Goal: Task Accomplishment & Management: Complete application form

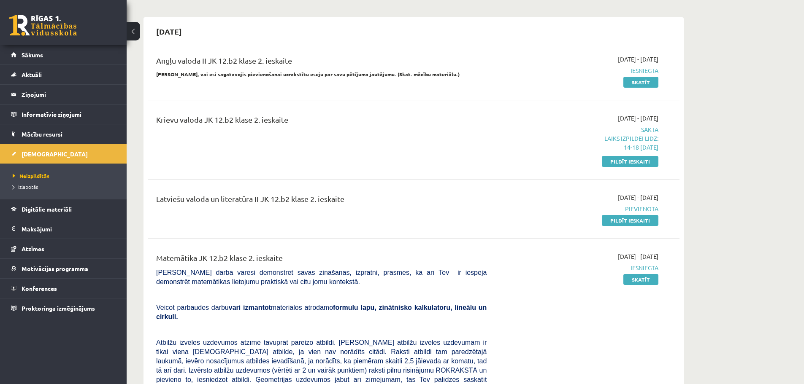
scroll to position [220, 0]
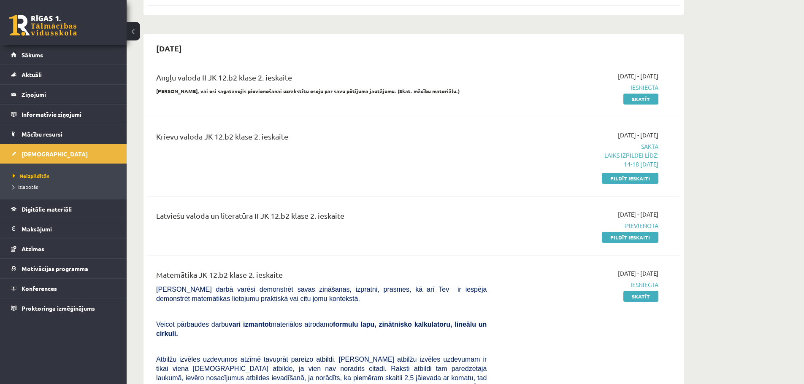
drag, startPoint x: 652, startPoint y: 174, endPoint x: 439, endPoint y: 28, distance: 258.5
click at [652, 174] on link "Pildīt ieskaiti" at bounding box center [630, 178] width 57 height 11
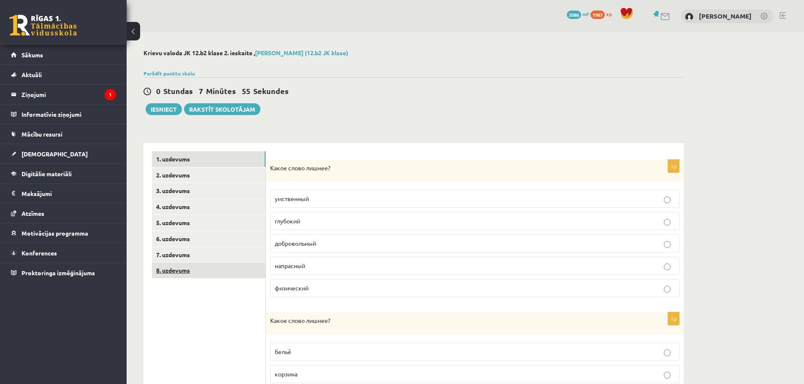
click at [185, 266] on link "8. uzdevums" at bounding box center [209, 271] width 114 height 16
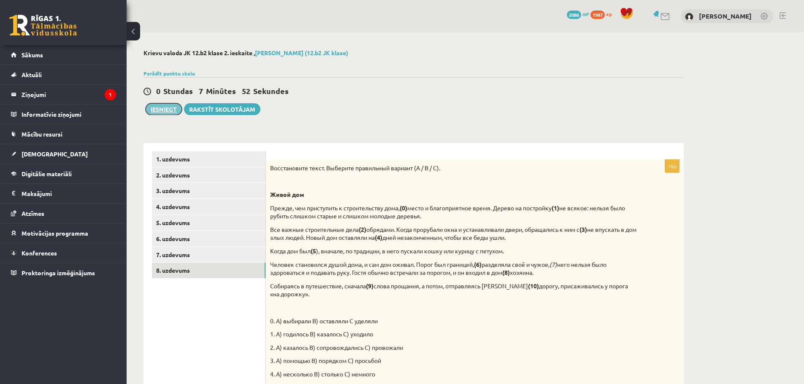
click at [171, 108] on button "Iesniegt" at bounding box center [164, 109] width 36 height 12
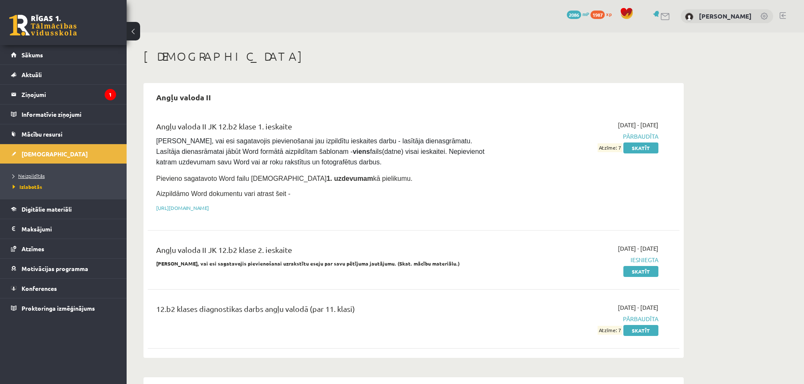
click at [27, 177] on span "Neizpildītās" at bounding box center [29, 176] width 32 height 7
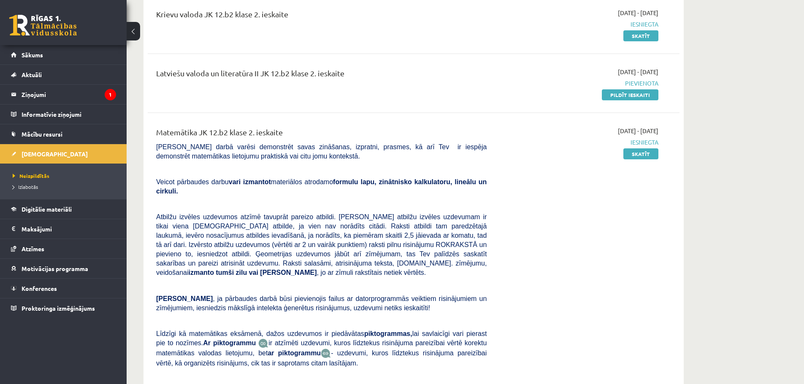
scroll to position [326, 0]
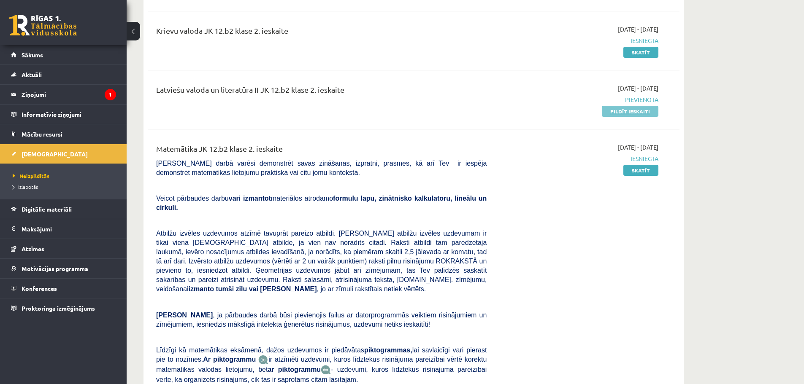
click at [645, 112] on link "Pildīt ieskaiti" at bounding box center [630, 111] width 57 height 11
click at [642, 112] on link "Pildīt ieskaiti" at bounding box center [630, 111] width 57 height 11
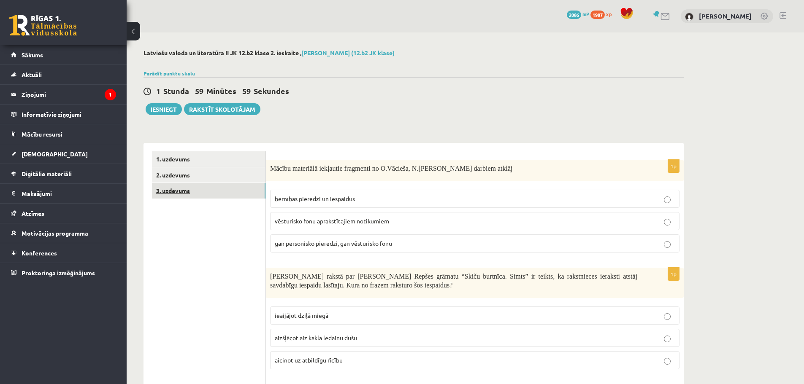
click at [193, 187] on link "3. uzdevums" at bounding box center [209, 191] width 114 height 16
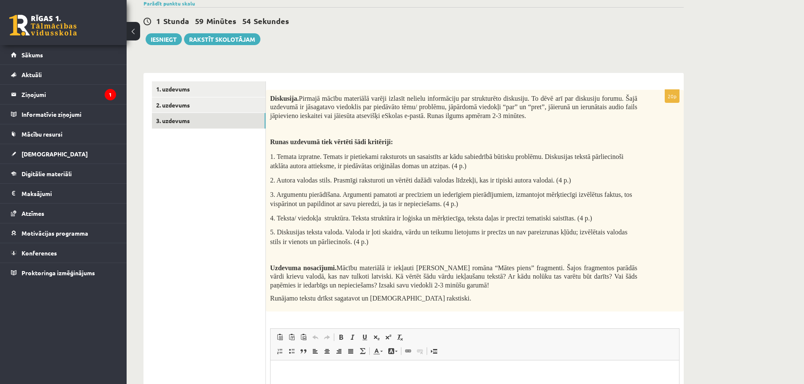
scroll to position [73, 0]
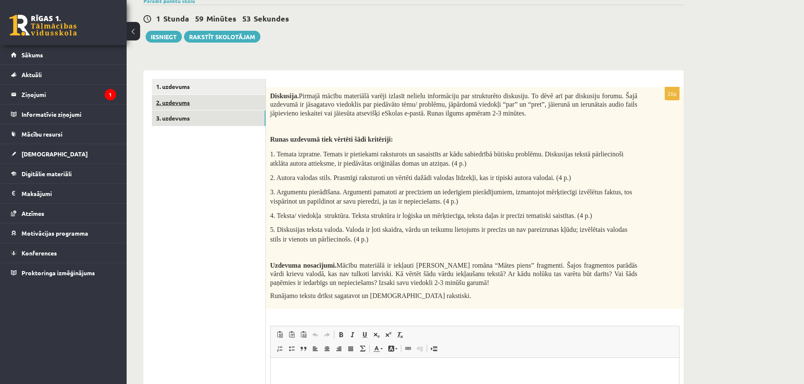
click at [175, 107] on link "2. uzdevums" at bounding box center [209, 103] width 114 height 16
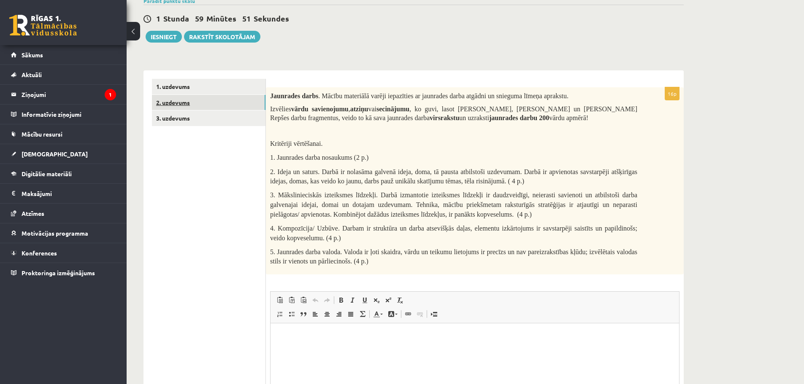
scroll to position [0, 0]
click at [218, 85] on link "1. uzdevums" at bounding box center [209, 87] width 114 height 16
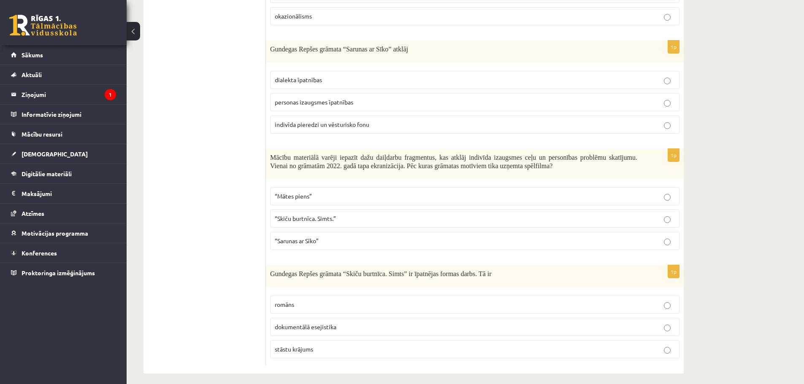
scroll to position [909, 0]
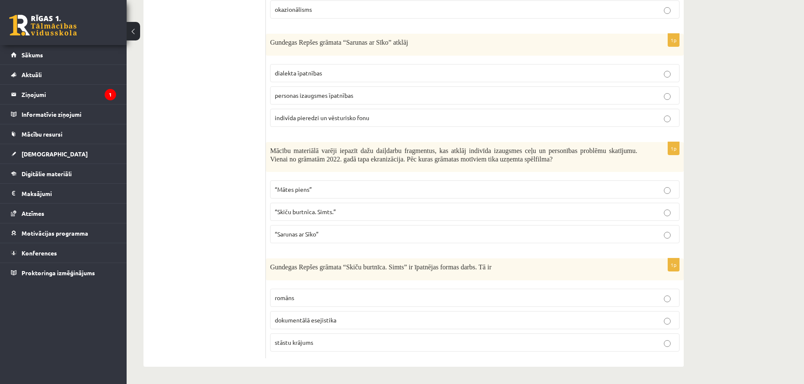
click at [334, 185] on p "“Mātes piens”" at bounding box center [475, 189] width 400 height 9
click at [324, 321] on span "dokumentālā esejistika" at bounding box center [306, 320] width 62 height 8
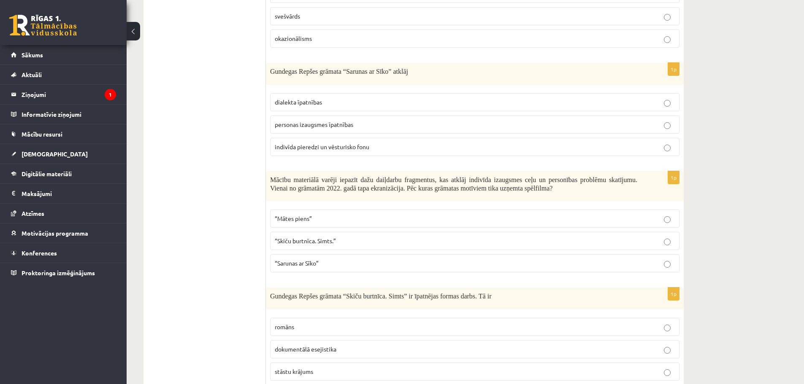
scroll to position [869, 0]
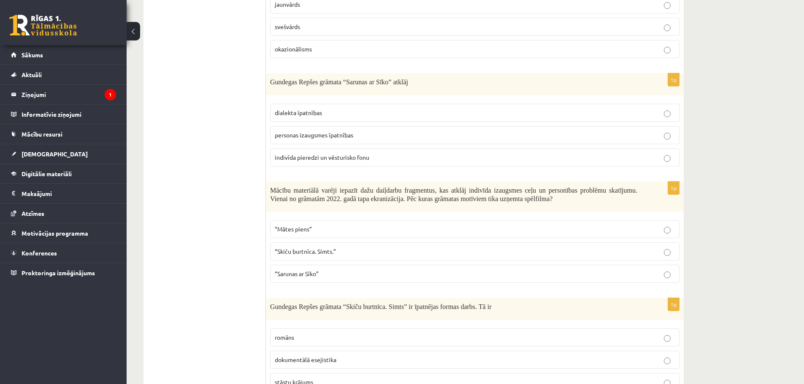
click at [335, 160] on span "indivīda pieredzi un vēsturisko fonu" at bounding box center [322, 158] width 95 height 8
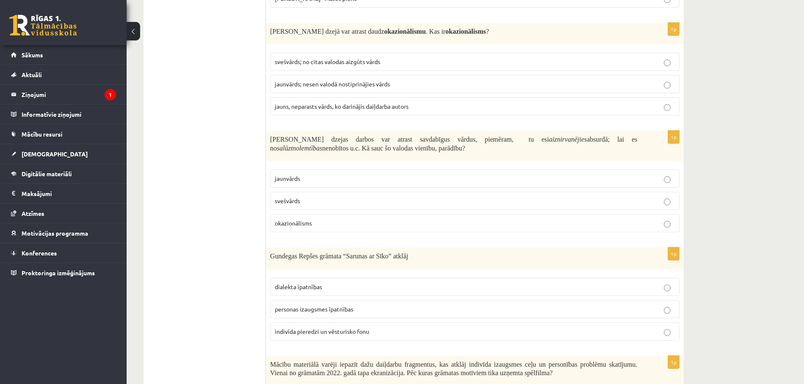
scroll to position [393, 0]
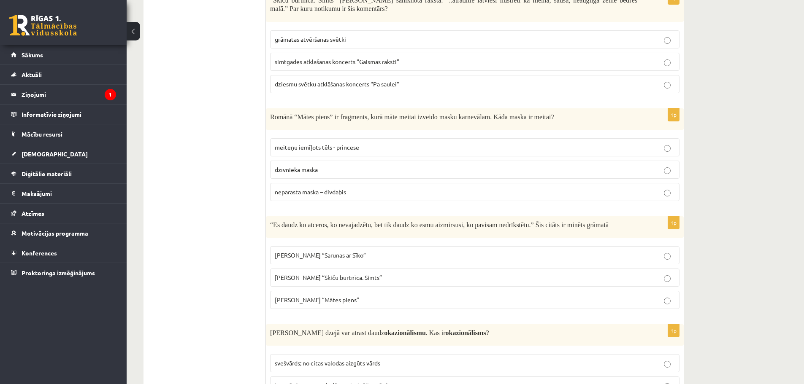
click at [379, 191] on p "neparasta maska – divdabis" at bounding box center [475, 192] width 400 height 9
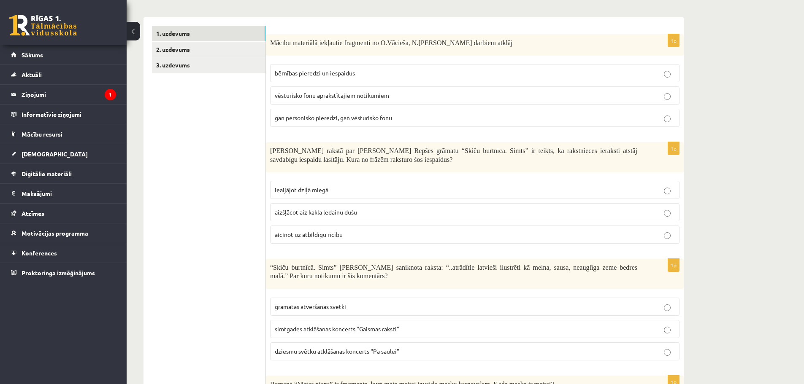
scroll to position [167, 0]
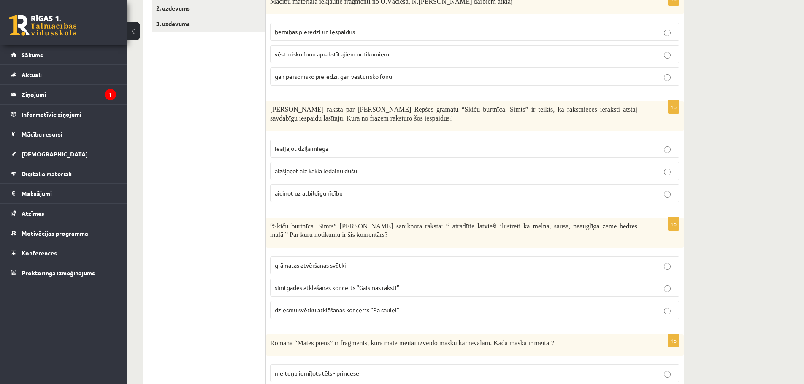
click at [362, 73] on span "gan personisko pieredzi, gan vēsturisko fonu" at bounding box center [333, 77] width 117 height 8
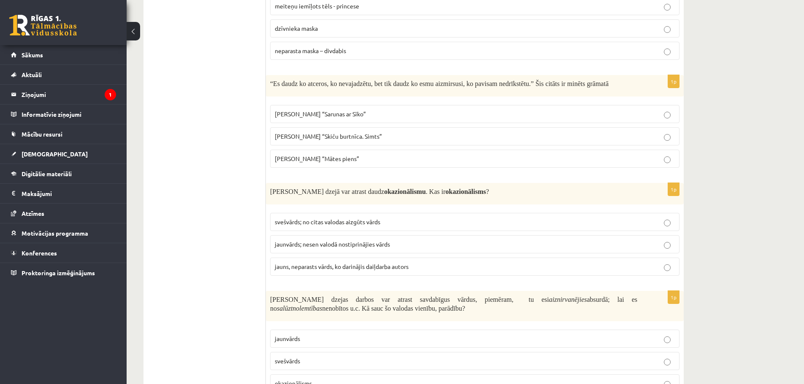
click at [403, 270] on span "jauns, neparasts vārds, ko darinājis daiļdarba autors" at bounding box center [342, 267] width 134 height 8
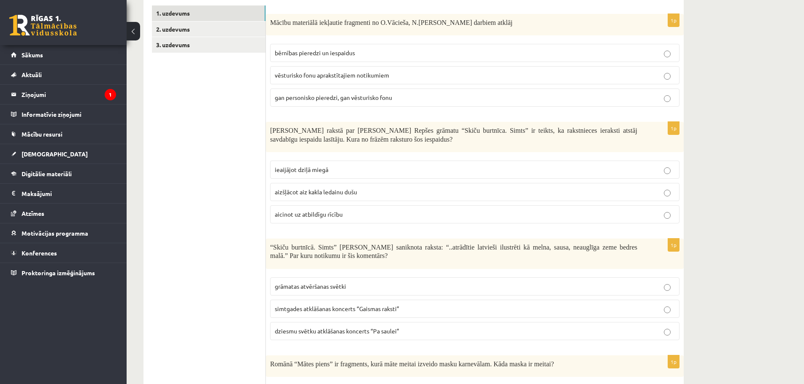
click at [371, 195] on p "aizšļācot aiz kakla ledainu dušu" at bounding box center [475, 192] width 400 height 9
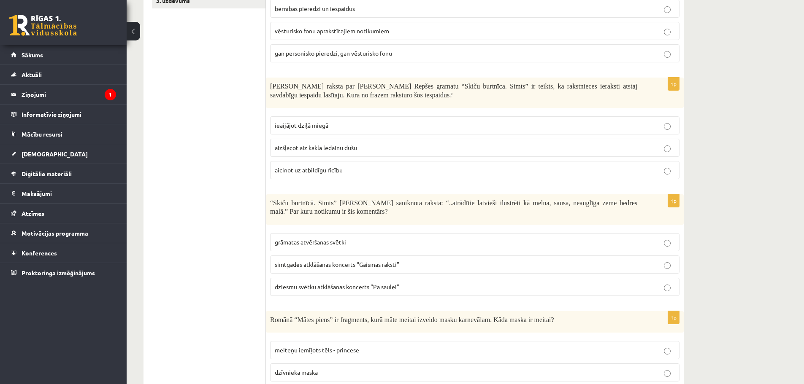
scroll to position [196, 0]
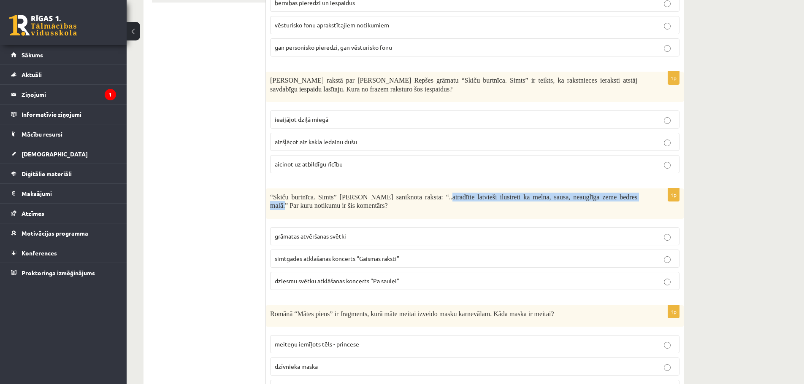
drag, startPoint x: 438, startPoint y: 197, endPoint x: 633, endPoint y: 194, distance: 195.0
click at [633, 194] on span "“Skiču burtnīcā. Simts” Gundega Repše saniknota raksta: “..atrādītie latvieši i…" at bounding box center [453, 202] width 367 height 16
copy span "atrādītie latvieši ilustrēti kā melna, sausa, neauglīga zeme bedres malā."
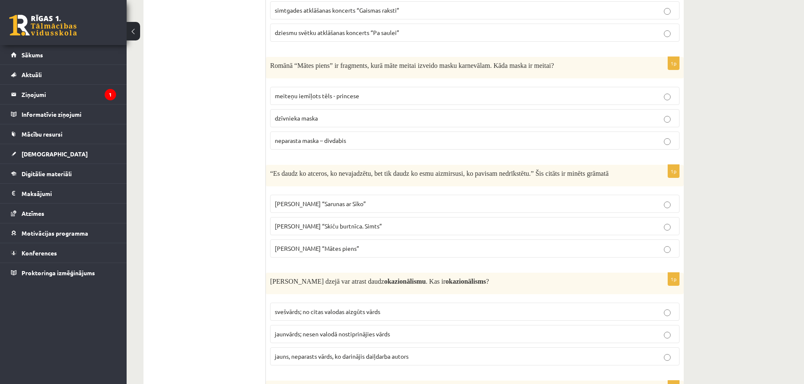
scroll to position [457, 0]
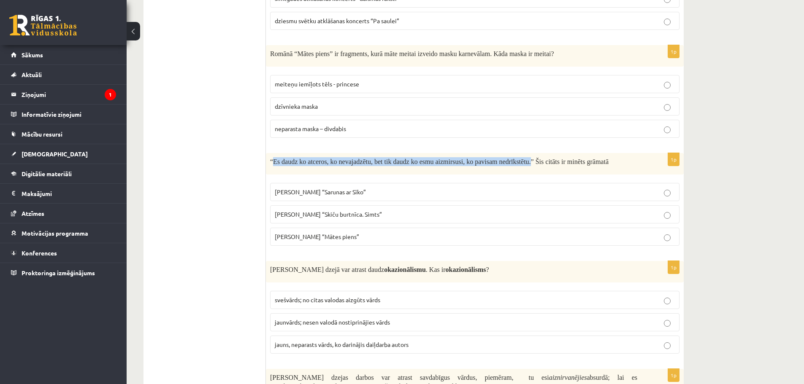
drag, startPoint x: 275, startPoint y: 161, endPoint x: 530, endPoint y: 164, distance: 255.7
click at [530, 164] on span "“Es daudz ko atceros, ko nevajadzētu, bet tik daudz ko esmu aizmirsusi, ko pavi…" at bounding box center [439, 161] width 338 height 7
copy span "Es daudz ko atceros, ko nevajadzētu, bet tik daudz ko esmu aizmirsusi, ko pavis…"
click at [342, 193] on span "Gundega Repše “Sarunas ar Sīko”" at bounding box center [320, 192] width 91 height 8
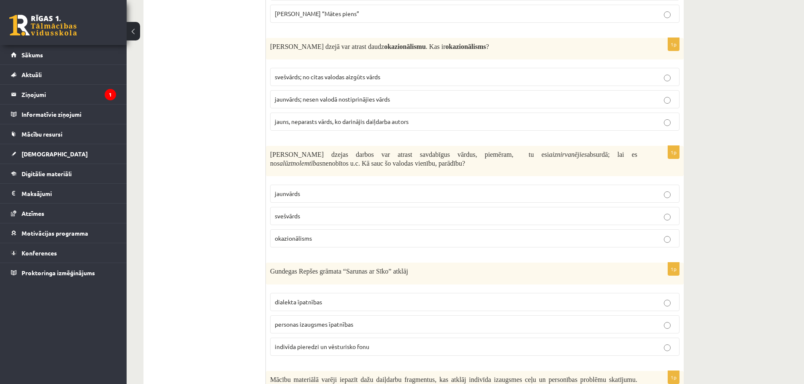
scroll to position [689, 0]
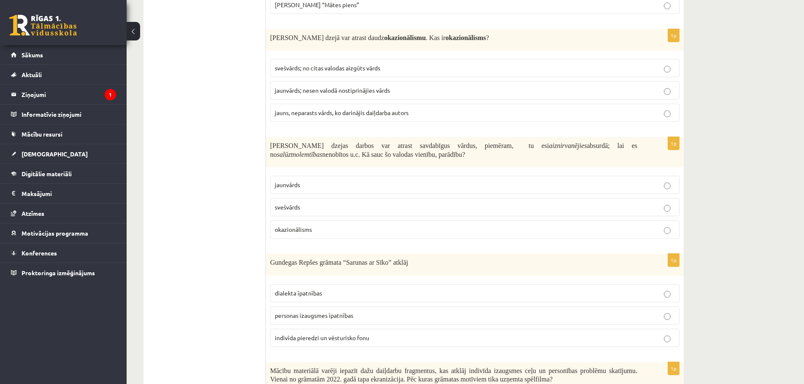
click at [313, 234] on p "okazionālisms" at bounding box center [475, 229] width 400 height 9
drag, startPoint x: 289, startPoint y: 227, endPoint x: 279, endPoint y: 232, distance: 11.4
click at [274, 231] on label "okazionālisms" at bounding box center [474, 230] width 409 height 18
copy span "okazionālisms"
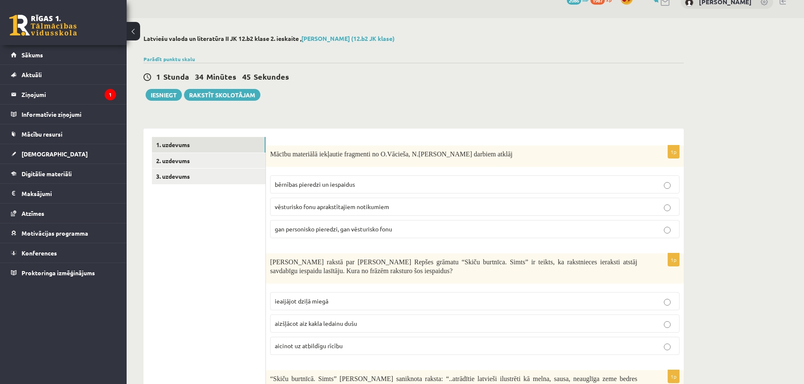
scroll to position [0, 0]
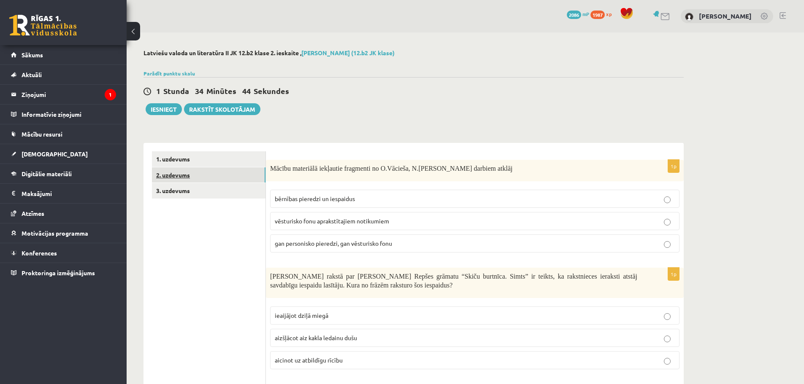
click at [193, 176] on link "2. uzdevums" at bounding box center [209, 176] width 114 height 16
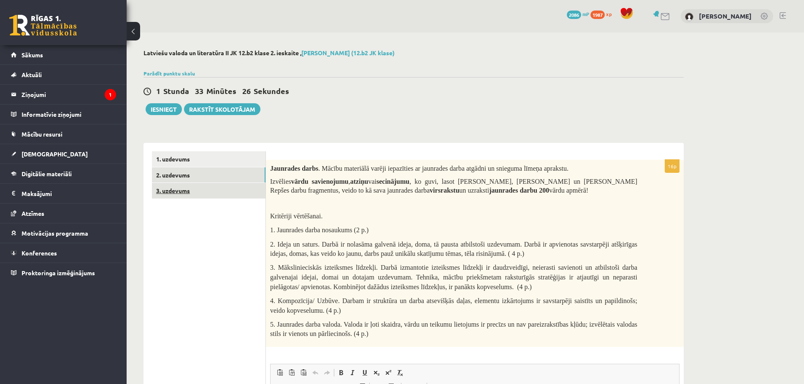
click at [208, 197] on link "3. uzdevums" at bounding box center [209, 191] width 114 height 16
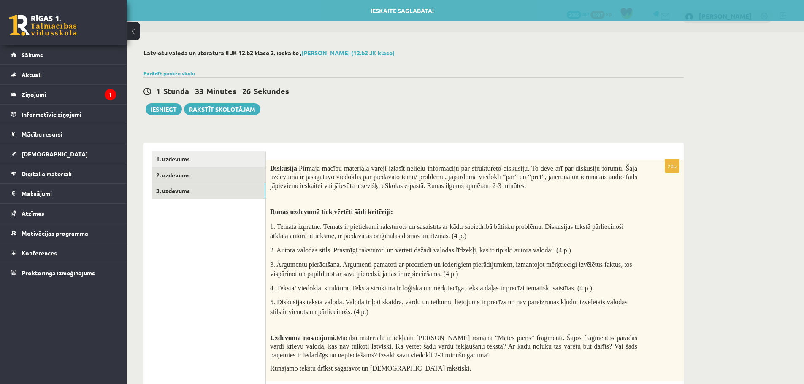
click at [207, 176] on link "2. uzdevums" at bounding box center [209, 176] width 114 height 16
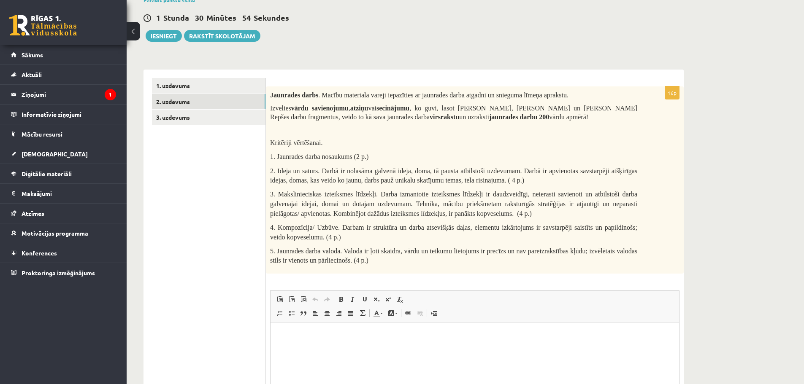
scroll to position [75, 0]
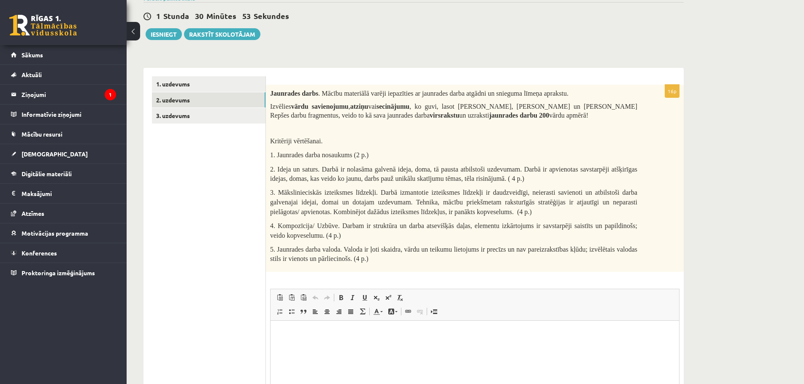
click at [330, 338] on html at bounding box center [474, 334] width 408 height 26
drag, startPoint x: 289, startPoint y: 334, endPoint x: 279, endPoint y: 334, distance: 9.7
click at [280, 334] on p "**********" at bounding box center [475, 333] width 392 height 9
click at [323, 317] on link "Centrēti" at bounding box center [327, 311] width 12 height 11
click at [499, 332] on p "**********" at bounding box center [475, 333] width 392 height 9
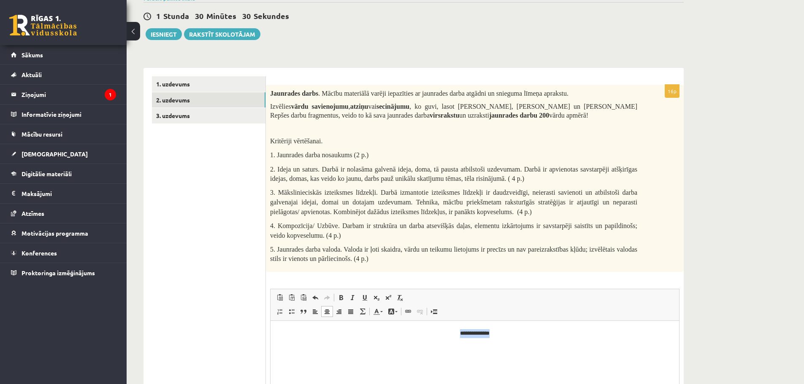
drag, startPoint x: 499, startPoint y: 332, endPoint x: 443, endPoint y: 333, distance: 56.1
click at [443, 333] on p "**********" at bounding box center [475, 333] width 392 height 9
click at [343, 297] on span at bounding box center [341, 298] width 7 height 7
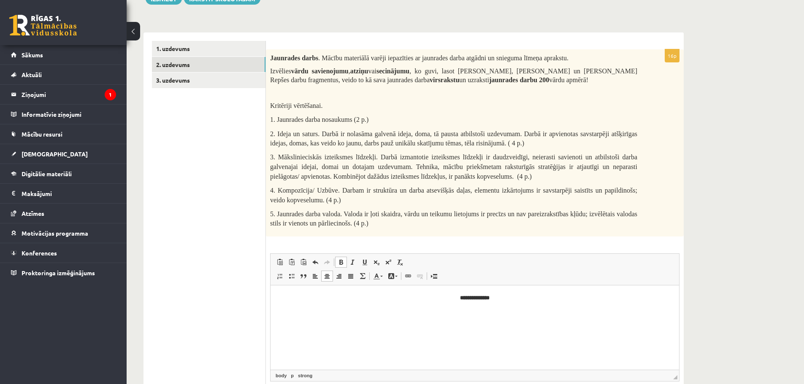
scroll to position [95, 0]
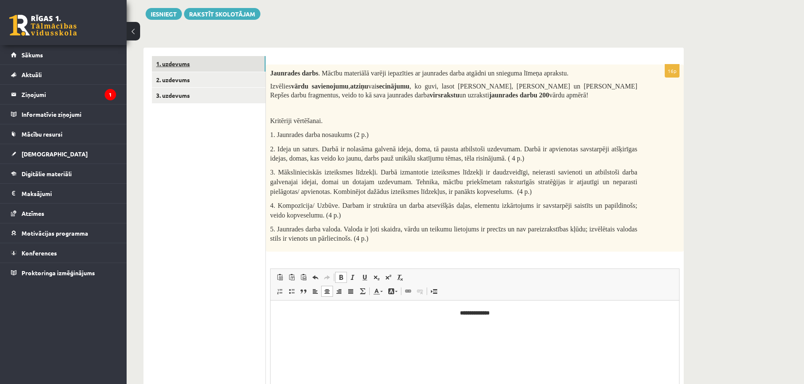
click at [170, 64] on link "1. uzdevums" at bounding box center [209, 64] width 114 height 16
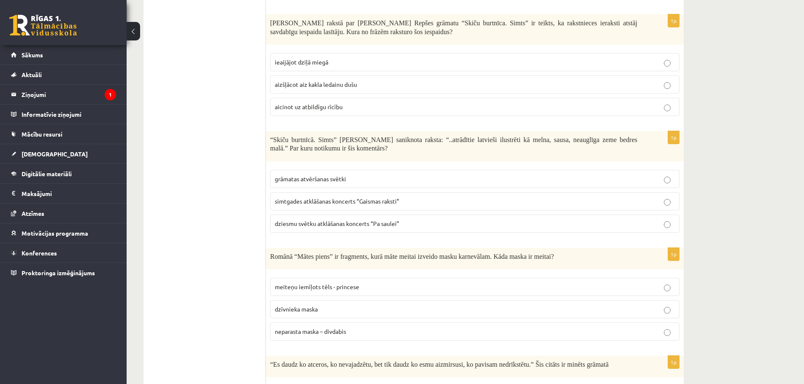
scroll to position [258, 0]
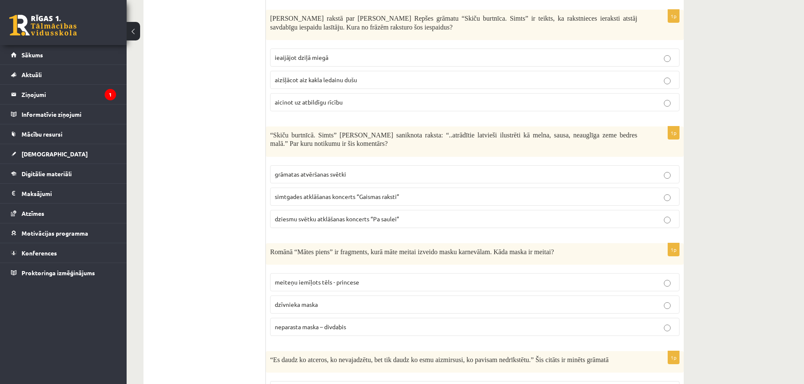
click at [383, 194] on span "simtgades atklāšanas koncerts “Gaismas raksti”" at bounding box center [337, 197] width 124 height 8
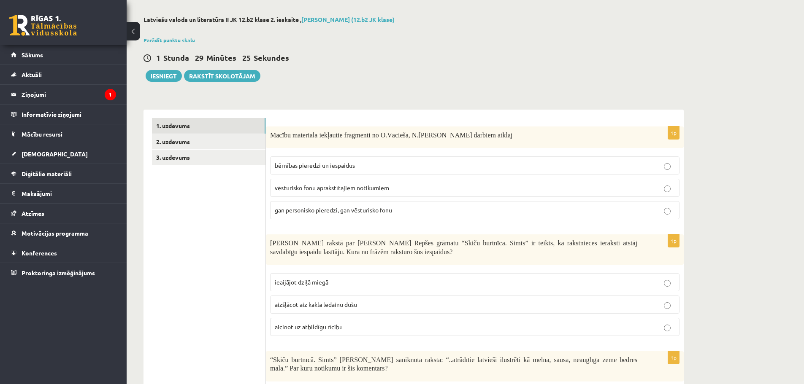
scroll to position [0, 0]
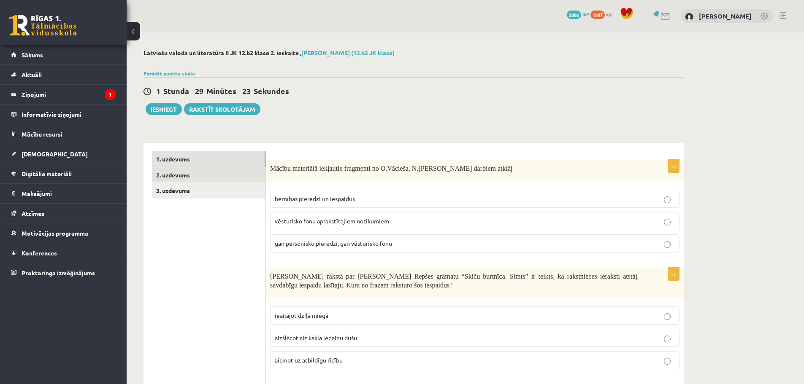
click at [189, 176] on link "2. uzdevums" at bounding box center [209, 176] width 114 height 16
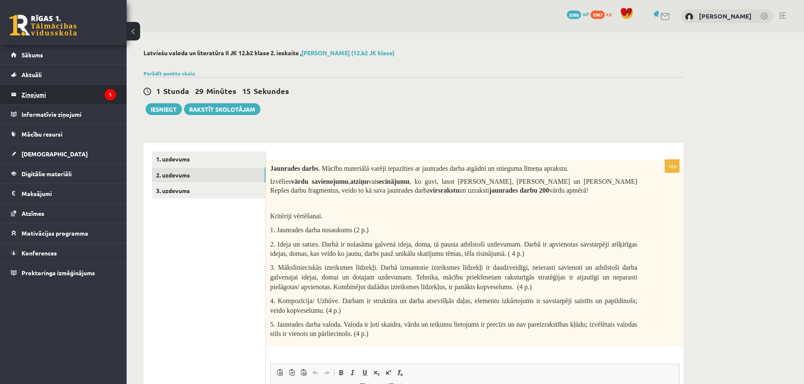
click at [43, 98] on legend "Ziņojumi 1" at bounding box center [69, 94] width 95 height 19
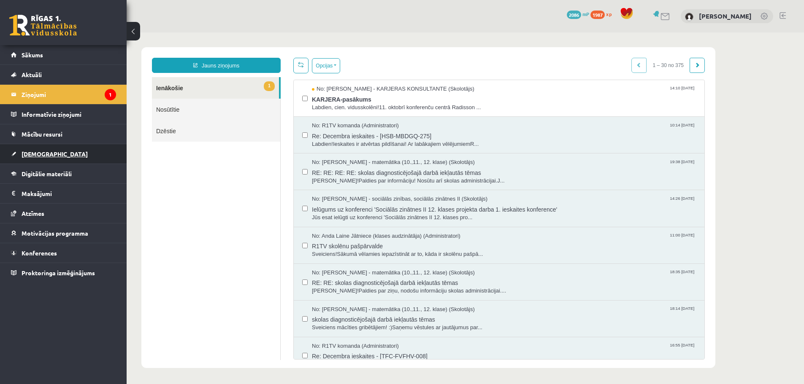
click at [31, 151] on span "[DEMOGRAPHIC_DATA]" at bounding box center [55, 154] width 66 height 8
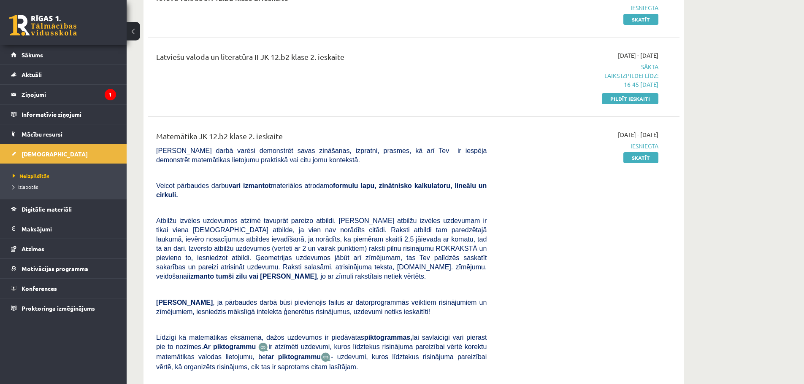
scroll to position [352, 0]
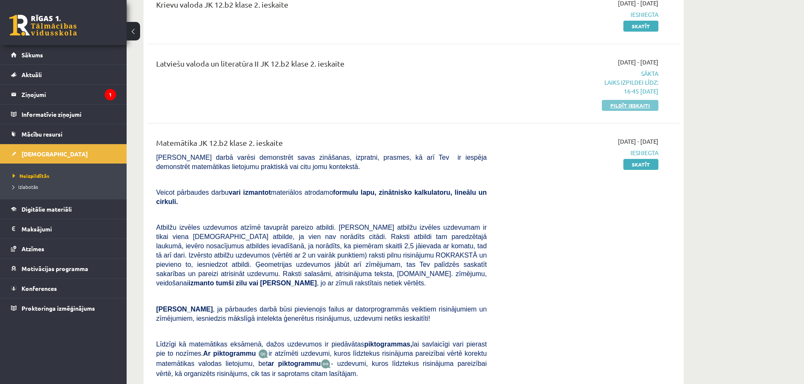
click at [633, 109] on link "Pildīt ieskaiti" at bounding box center [630, 105] width 57 height 11
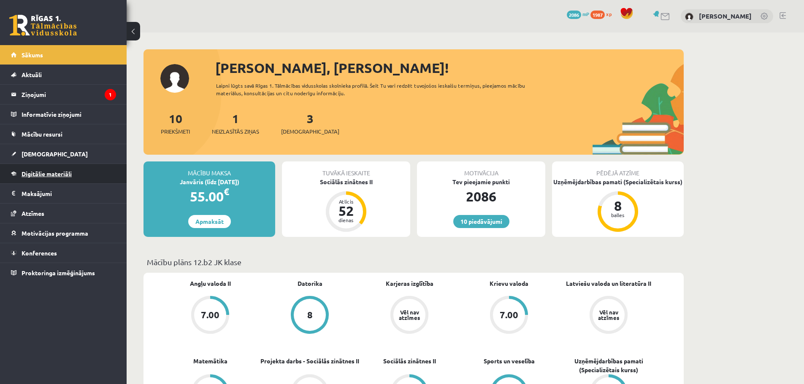
click at [41, 171] on span "Digitālie materiāli" at bounding box center [47, 174] width 50 height 8
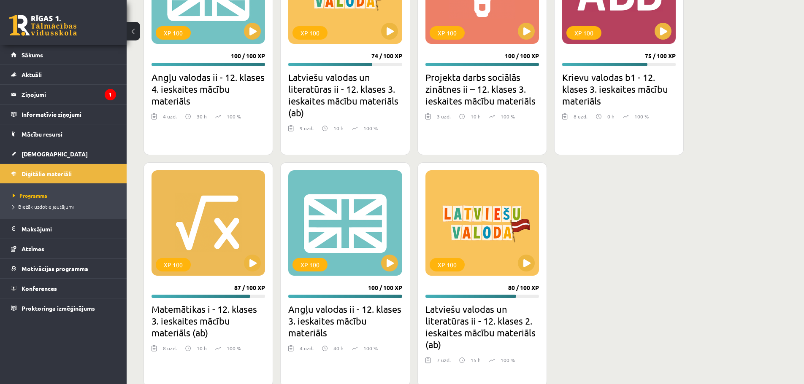
scroll to position [2502, 0]
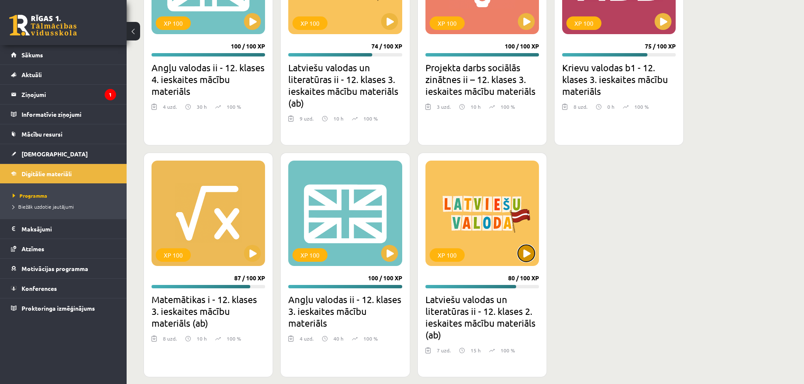
click at [526, 249] on button at bounding box center [526, 253] width 17 height 17
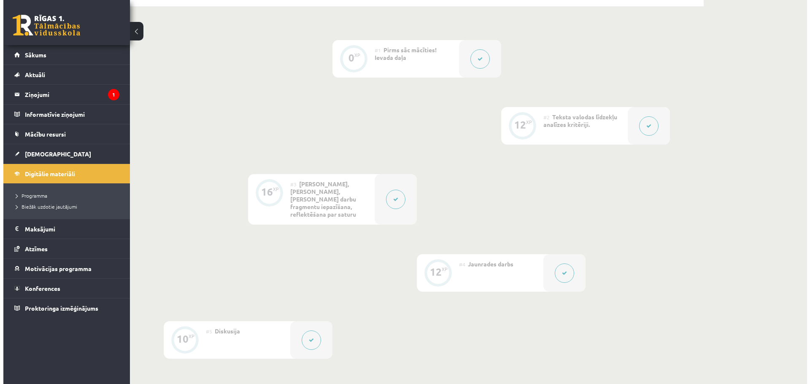
scroll to position [192, 0]
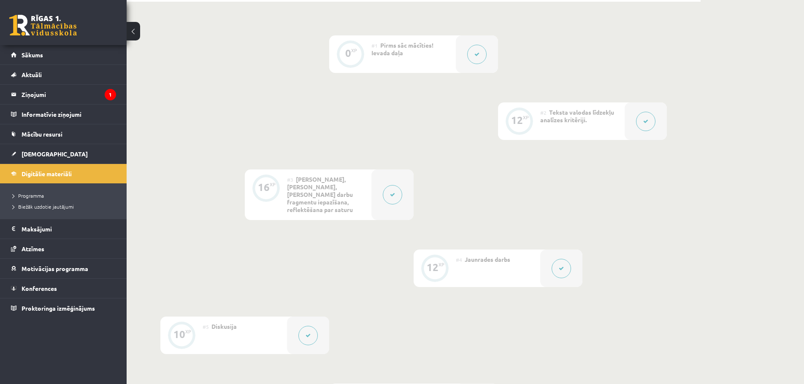
click at [399, 193] on button at bounding box center [392, 194] width 19 height 19
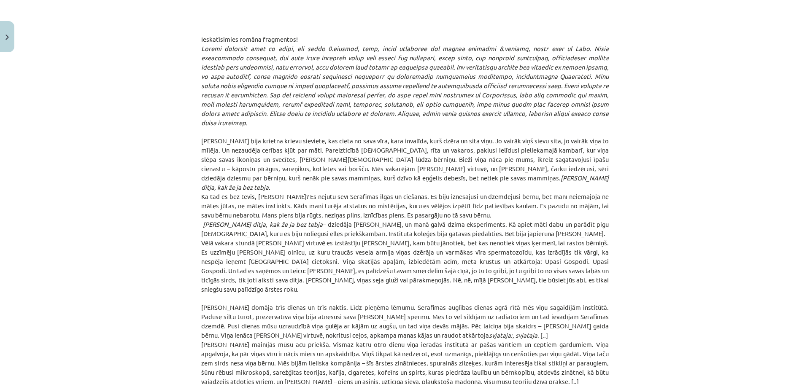
scroll to position [3511, 0]
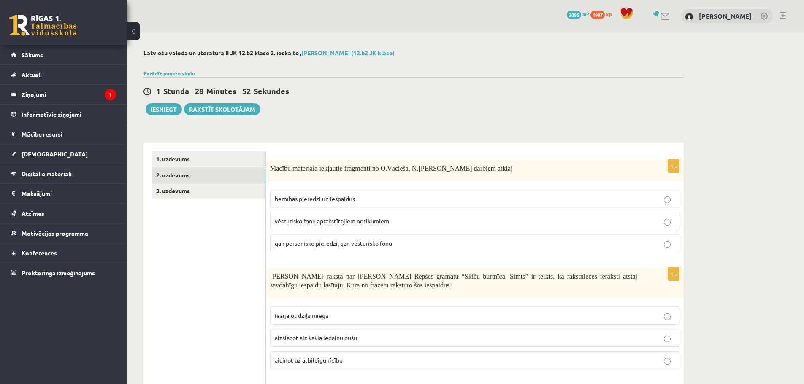
click at [187, 178] on link "2. uzdevums" at bounding box center [209, 176] width 114 height 16
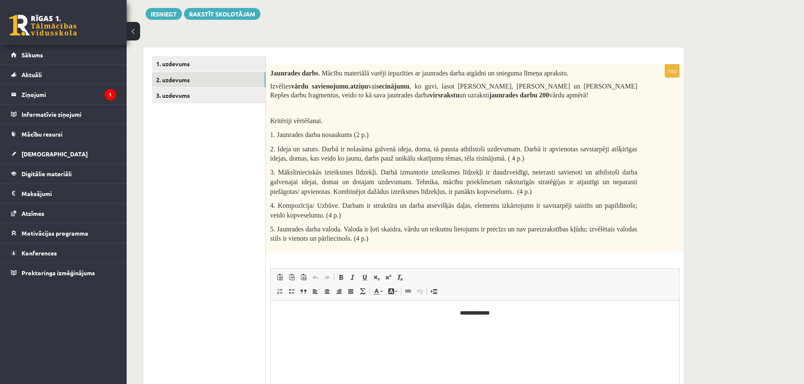
scroll to position [119, 0]
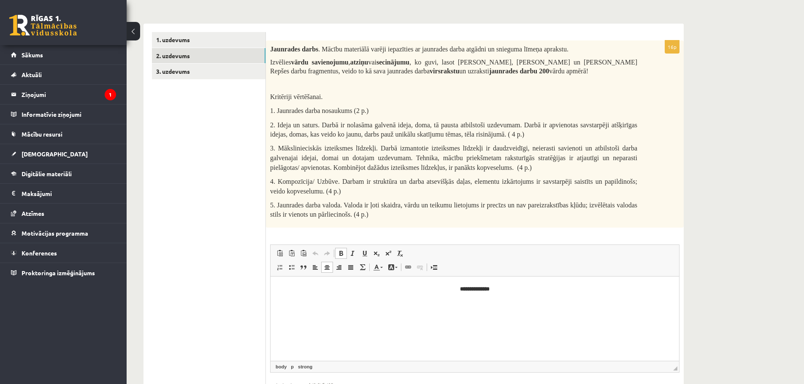
click at [504, 283] on html "**********" at bounding box center [474, 289] width 408 height 26
click at [351, 269] on span at bounding box center [350, 267] width 7 height 7
click at [342, 256] on span at bounding box center [341, 253] width 7 height 7
click at [519, 304] on p "**********" at bounding box center [475, 303] width 392 height 9
click at [576, 305] on p "**********" at bounding box center [475, 303] width 392 height 9
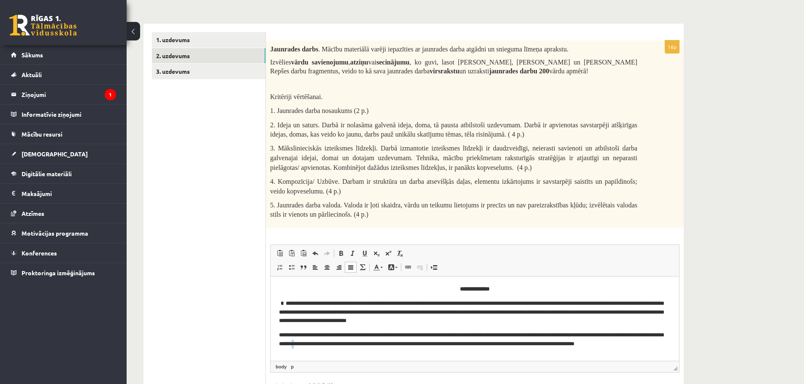
click at [373, 342] on p "**********" at bounding box center [471, 344] width 385 height 26
click at [346, 352] on p "**********" at bounding box center [471, 344] width 385 height 26
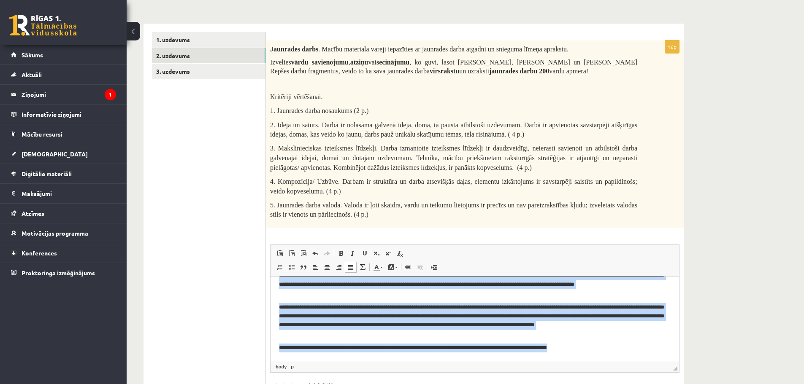
scroll to position [0, 0]
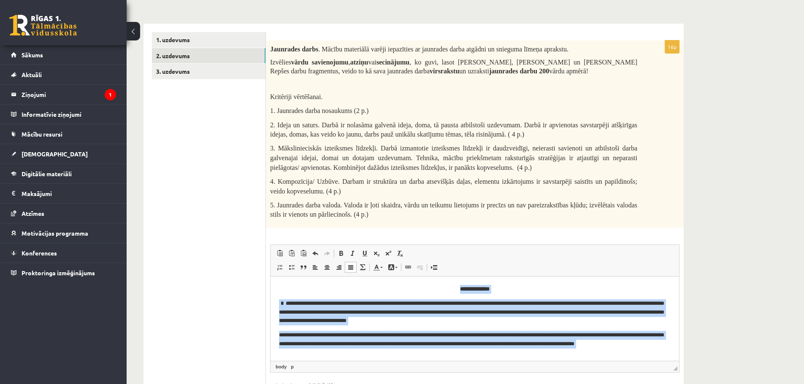
drag, startPoint x: 600, startPoint y: 346, endPoint x: 374, endPoint y: 243, distance: 247.8
click at [374, 276] on html "**********" at bounding box center [474, 348] width 408 height 144
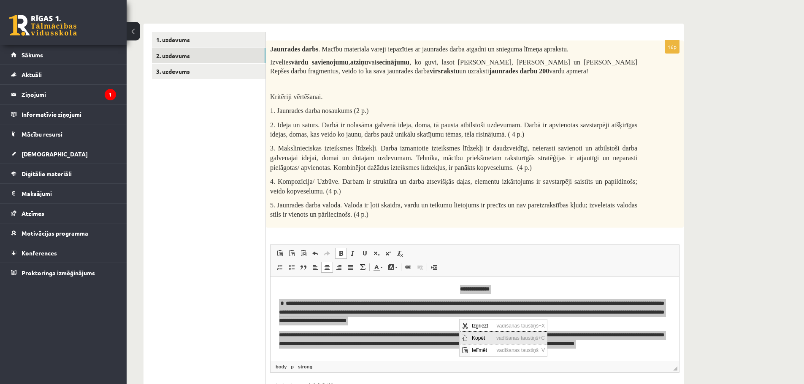
click at [488, 335] on span "Kopēt" at bounding box center [482, 338] width 24 height 12
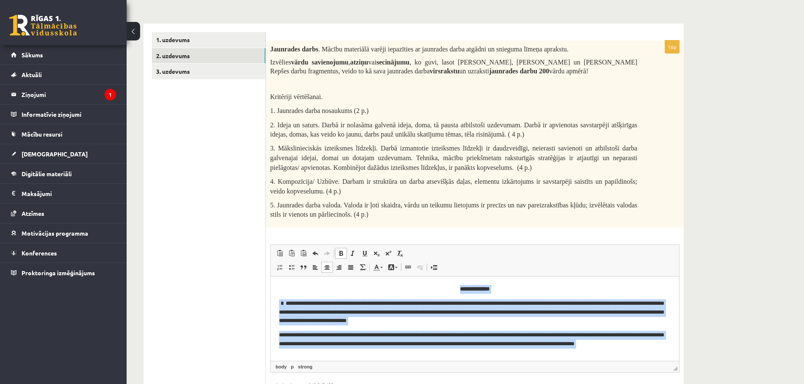
scroll to position [8, 0]
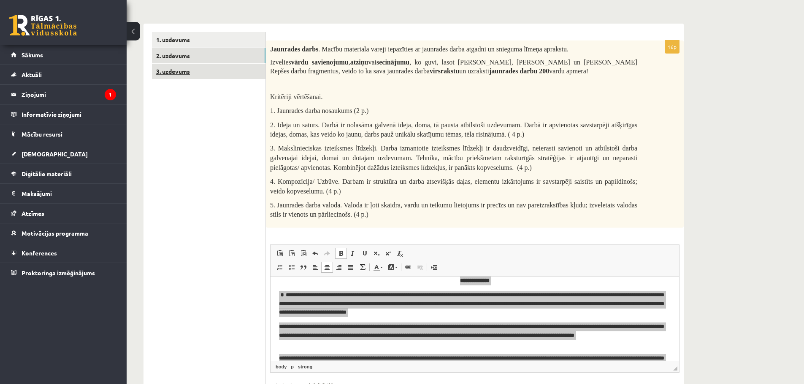
click at [206, 70] on link "3. uzdevums" at bounding box center [209, 72] width 114 height 16
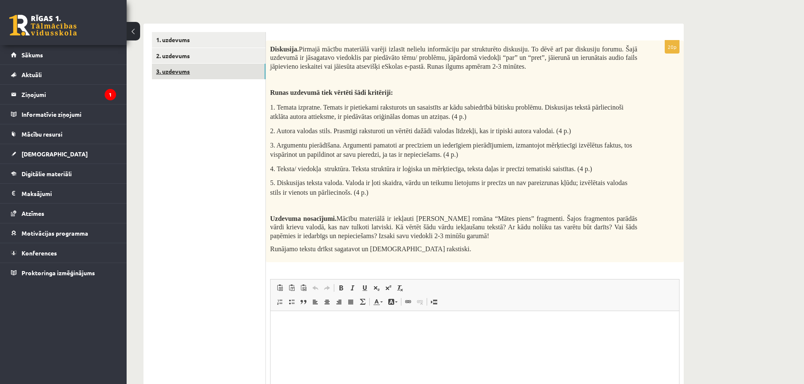
scroll to position [0, 0]
click at [352, 337] on html at bounding box center [474, 324] width 408 height 26
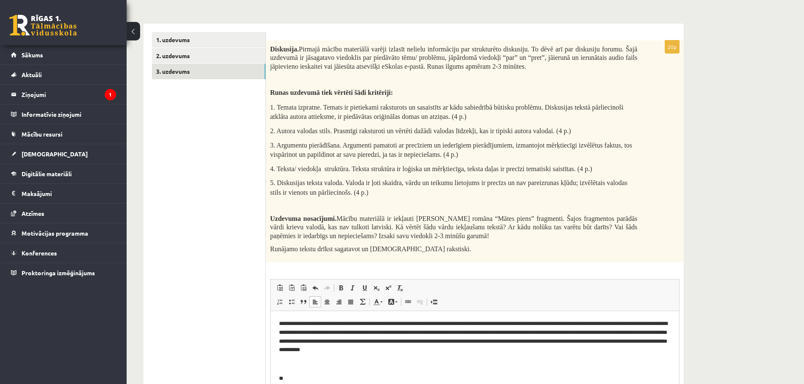
click at [510, 351] on p "**********" at bounding box center [475, 336] width 392 height 35
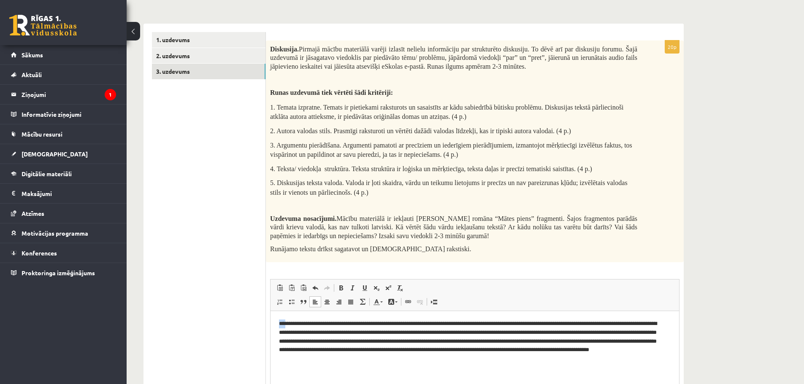
drag, startPoint x: 291, startPoint y: 322, endPoint x: 284, endPoint y: 323, distance: 7.3
click at [284, 323] on p "**********" at bounding box center [471, 341] width 385 height 44
click at [414, 360] on p "**********" at bounding box center [471, 341] width 385 height 44
click at [557, 355] on p "**********" at bounding box center [471, 341] width 385 height 44
click at [592, 358] on p "**********" at bounding box center [471, 341] width 385 height 44
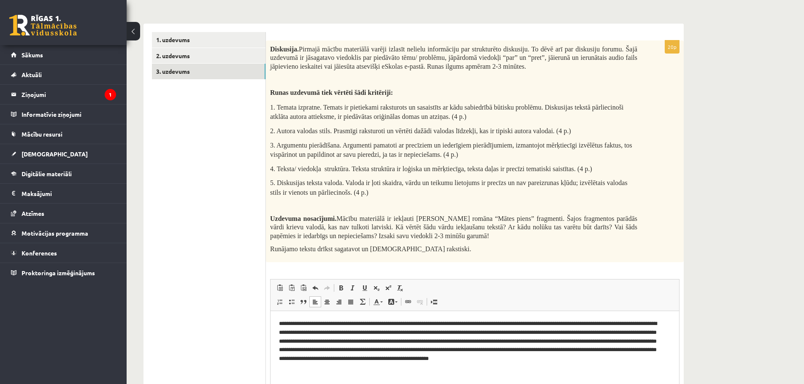
click at [638, 358] on p "**********" at bounding box center [471, 341] width 385 height 44
click at [457, 367] on p "**********" at bounding box center [471, 345] width 385 height 53
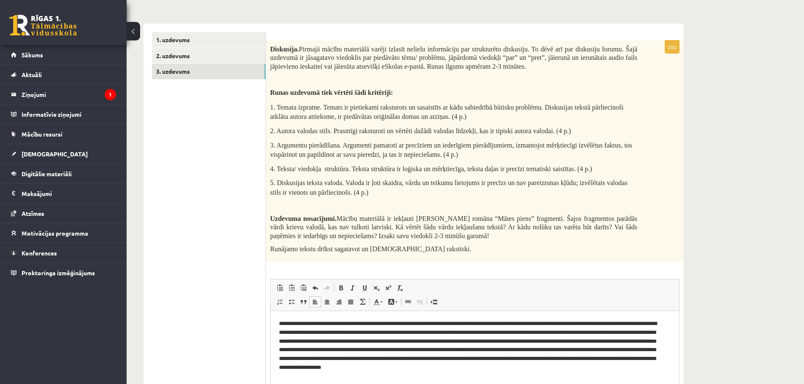
drag, startPoint x: 340, startPoint y: 219, endPoint x: 466, endPoint y: 238, distance: 127.6
click at [466, 238] on p "Uzdevuma nosacījumi. Mācību materiālā ir iekļauti Noras Ikstenas romāna “Mātes …" at bounding box center [453, 227] width 367 height 26
copy span "Mācību materiālā ir iekļauti Noras Ikstenas romāna “Mātes piens” fragmenti. Šaj…"
click at [549, 369] on p "**********" at bounding box center [471, 345] width 385 height 53
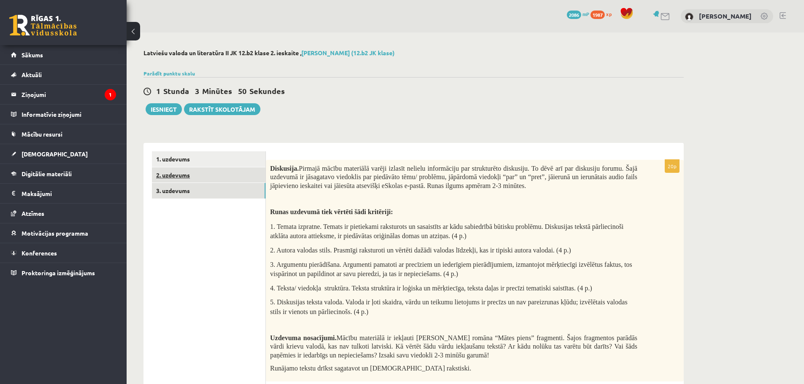
click at [185, 182] on link "2. uzdevums" at bounding box center [209, 176] width 114 height 16
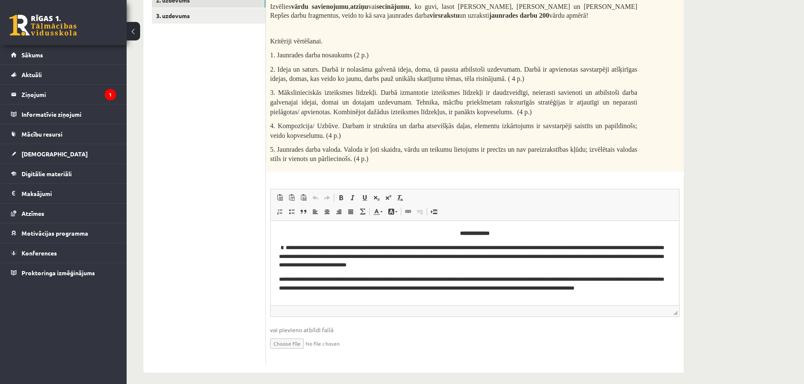
scroll to position [178, 0]
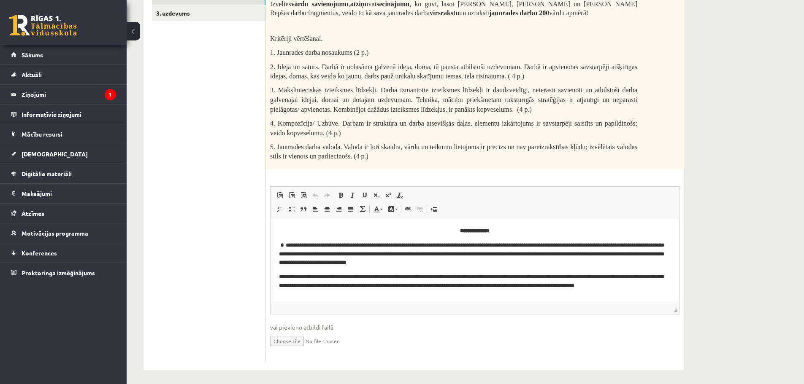
drag, startPoint x: 679, startPoint y: 254, endPoint x: 680, endPoint y: 262, distance: 8.9
click at [680, 262] on div "16p Jaunrades darbs . Mācību materiālā varēji iepazīties ar jaunrades darba atg…" at bounding box center [475, 172] width 418 height 380
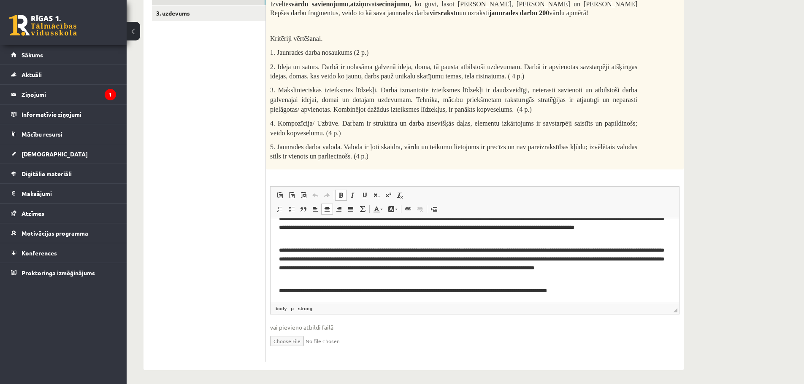
scroll to position [60, 0]
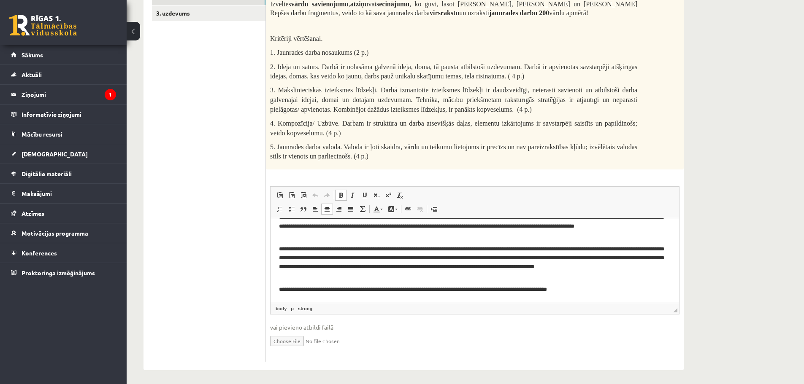
drag, startPoint x: 675, startPoint y: 245, endPoint x: 953, endPoint y: 512, distance: 385.6
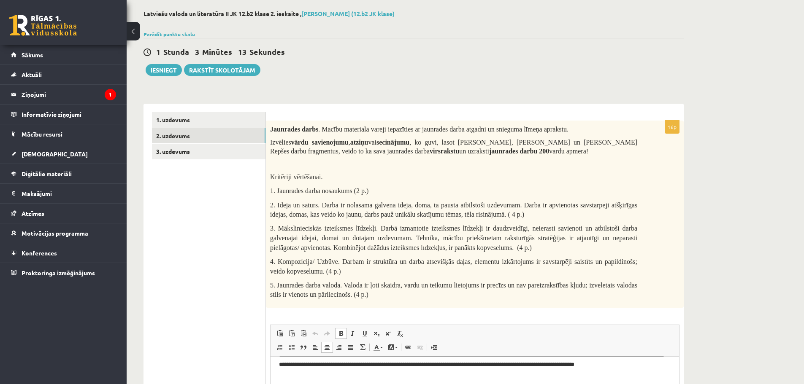
scroll to position [10, 0]
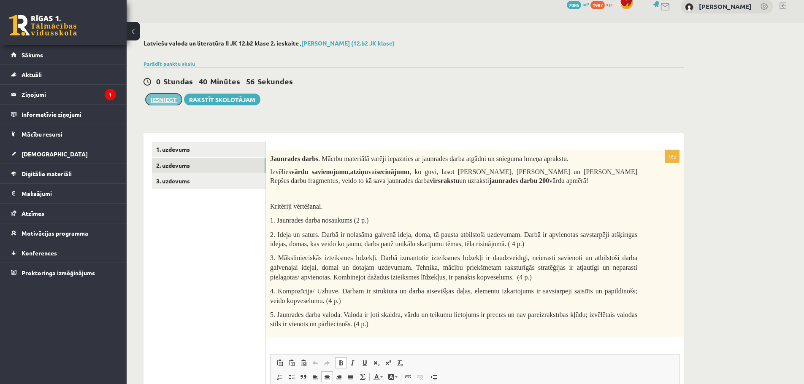
click at [173, 103] on button "Iesniegt" at bounding box center [164, 100] width 36 height 12
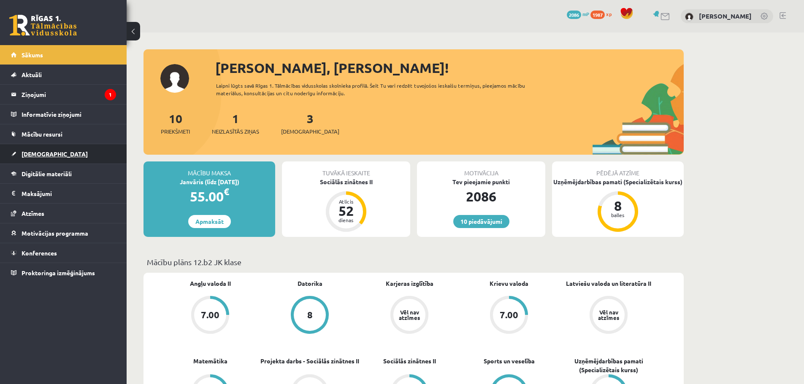
click at [45, 155] on span "[DEMOGRAPHIC_DATA]" at bounding box center [55, 154] width 66 height 8
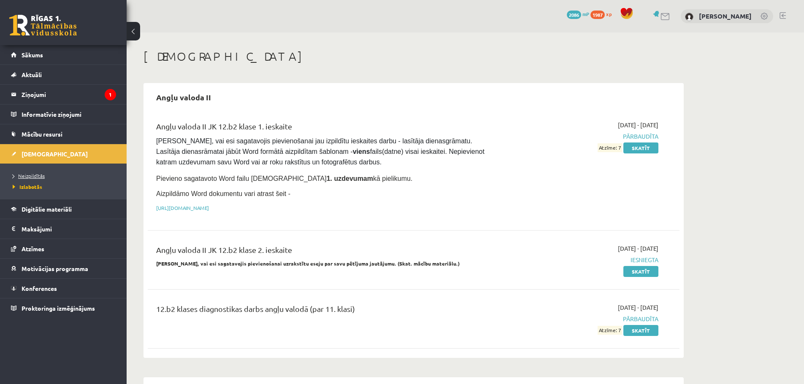
click at [38, 175] on span "Neizpildītās" at bounding box center [29, 176] width 32 height 7
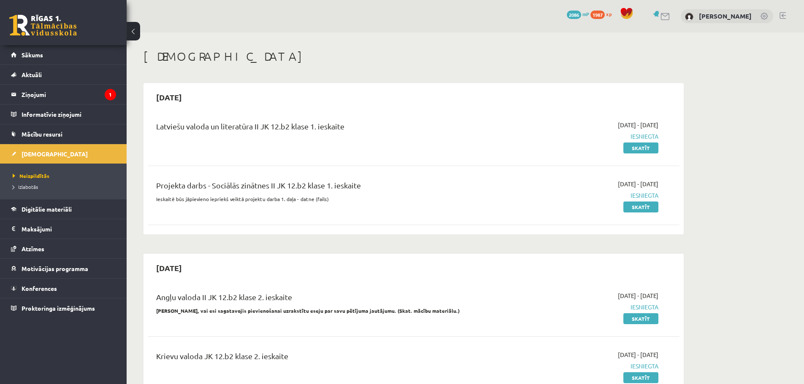
click at [781, 15] on link at bounding box center [782, 15] width 6 height 7
